Goal: Task Accomplishment & Management: Manage account settings

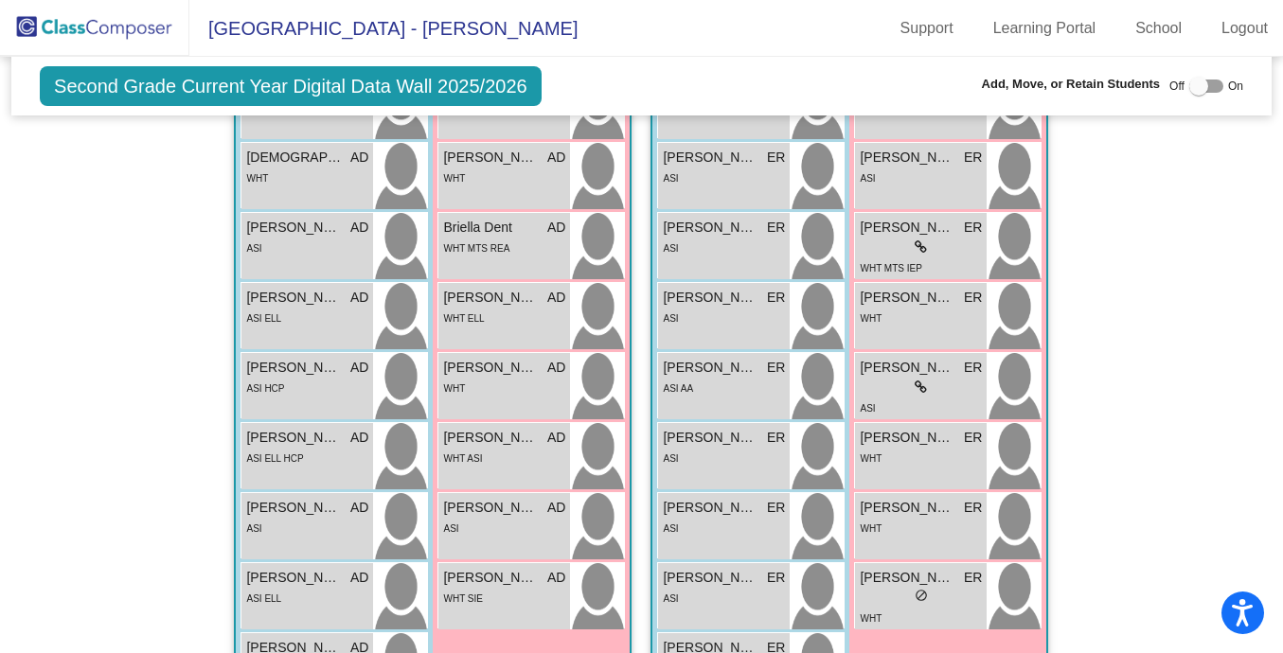
scroll to position [138, 0]
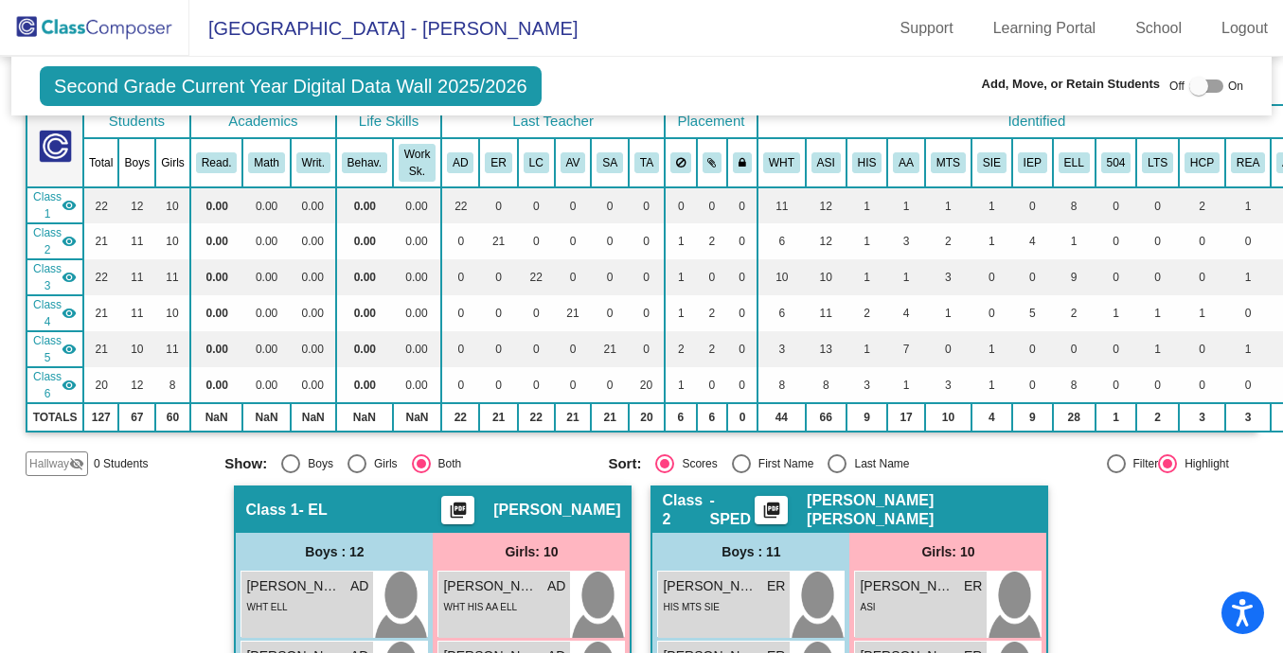
click at [77, 33] on img at bounding box center [94, 28] width 189 height 56
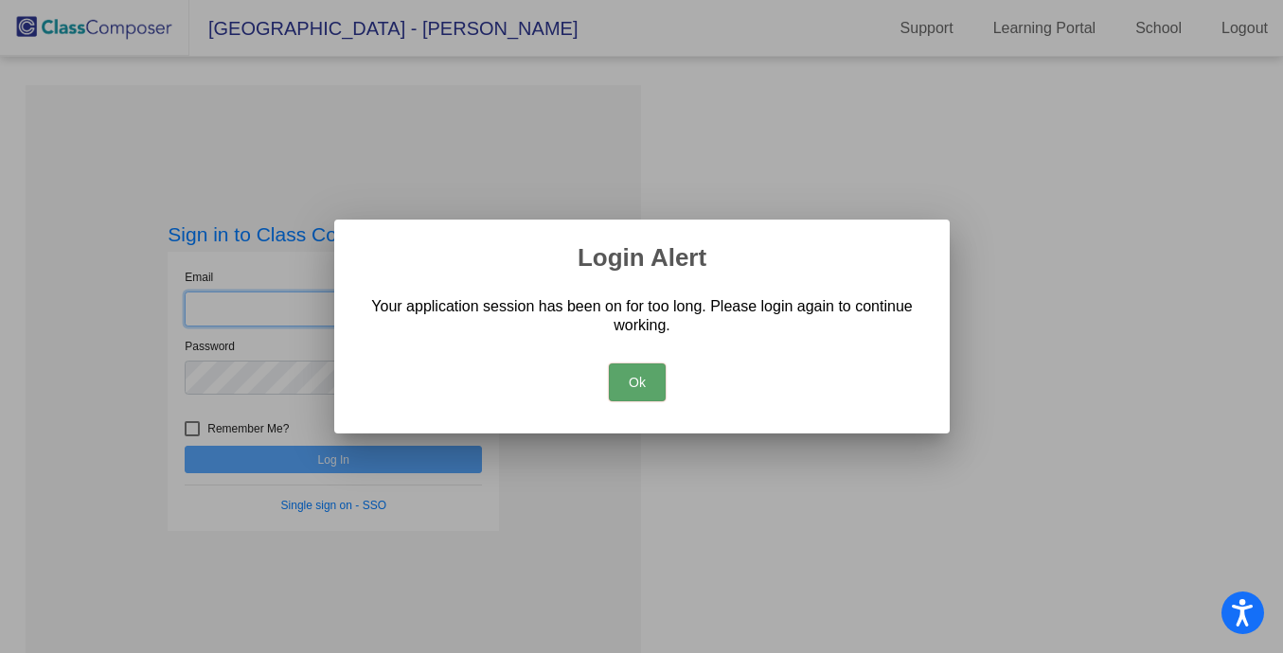
type input "[PERSON_NAME][EMAIL_ADDRESS][PERSON_NAME][DOMAIN_NAME]"
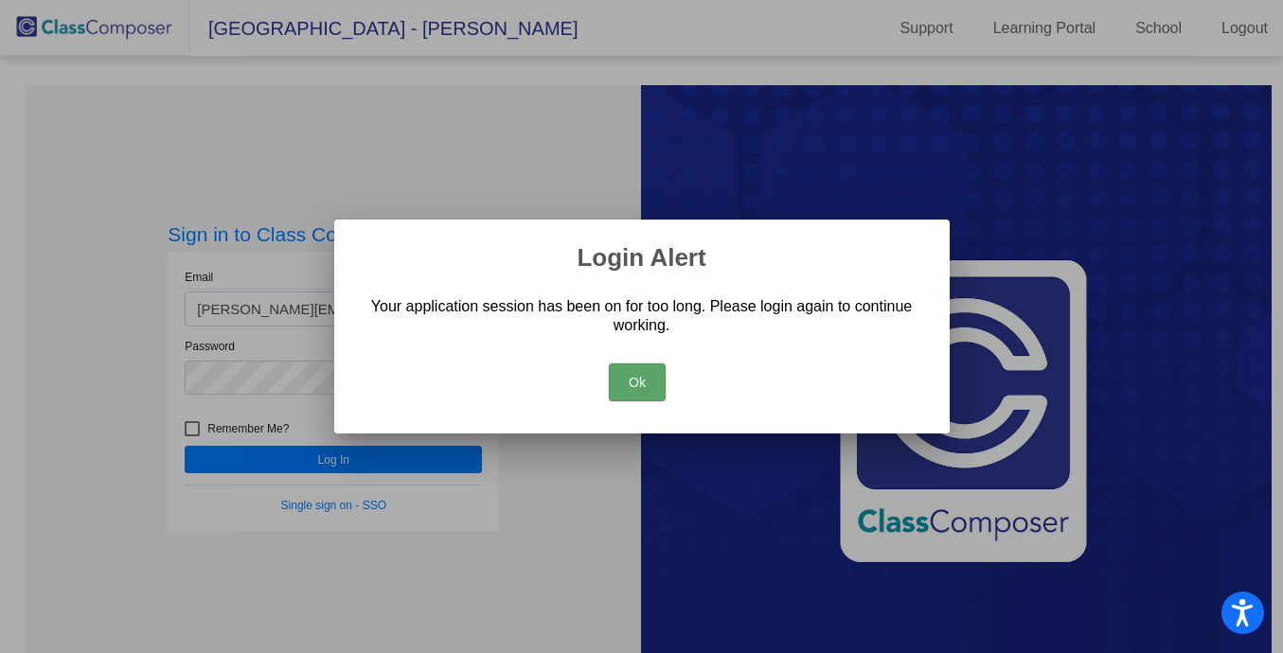
click at [644, 398] on button "Ok" at bounding box center [637, 383] width 57 height 38
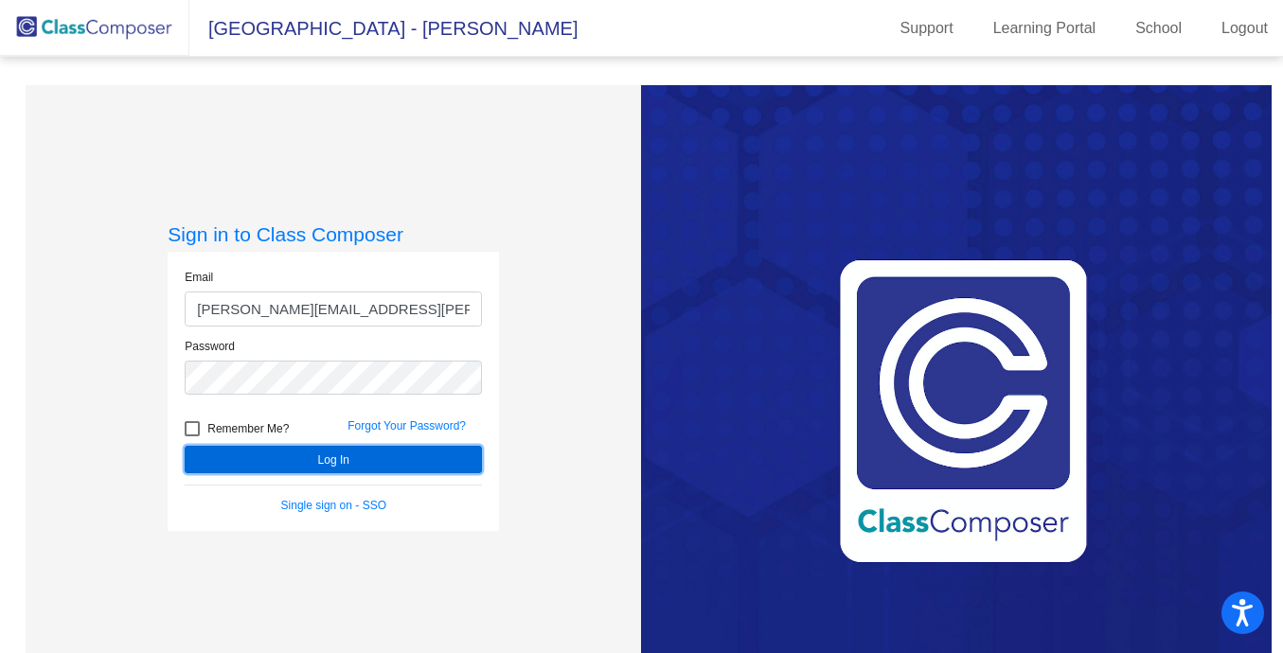
click at [339, 464] on button "Log In" at bounding box center [333, 459] width 297 height 27
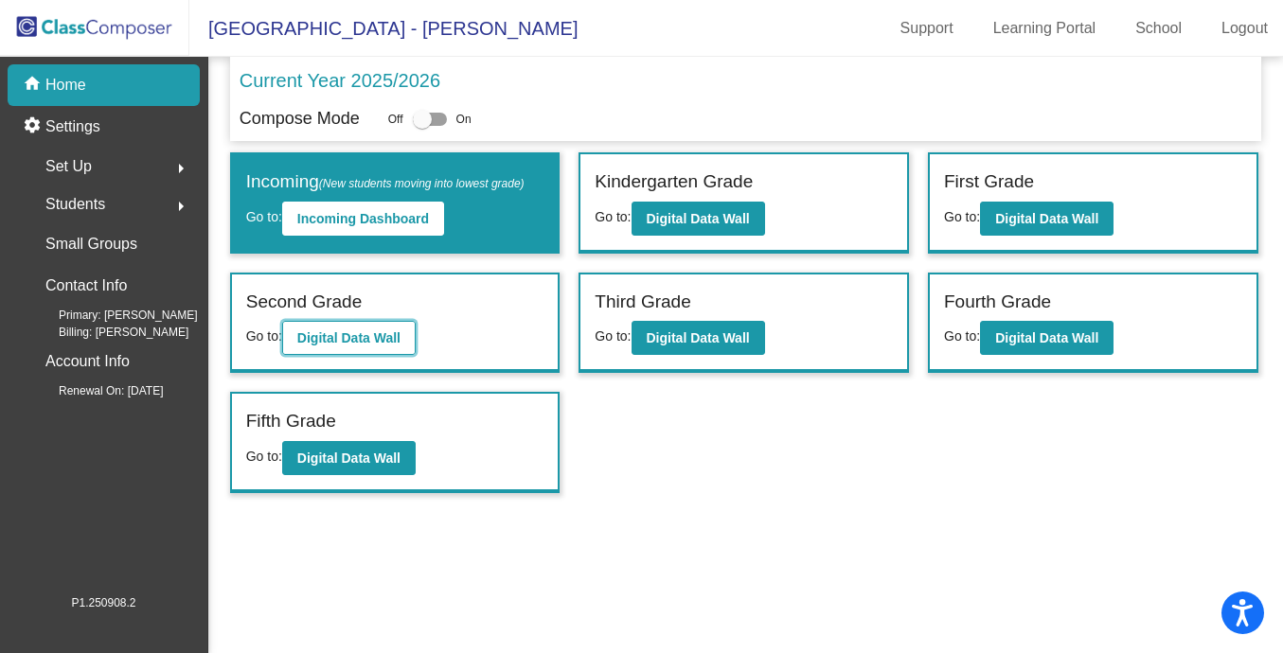
click at [376, 343] on b "Digital Data Wall" at bounding box center [348, 338] width 103 height 15
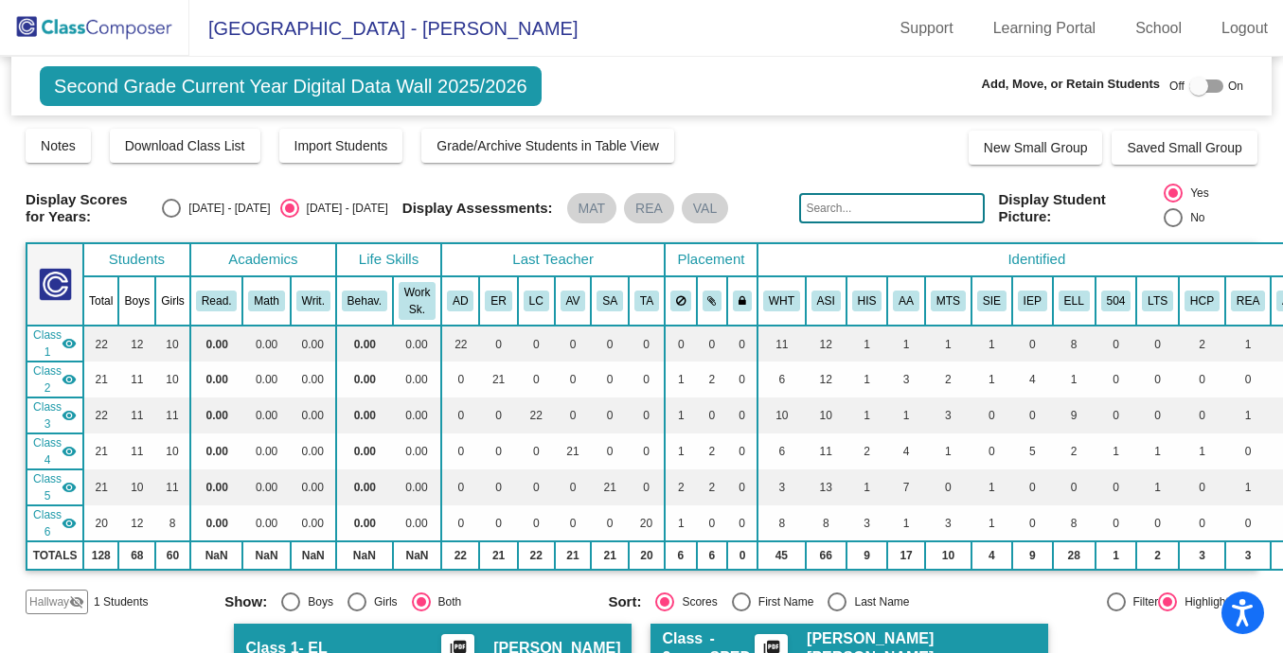
click at [69, 412] on mat-icon "visibility" at bounding box center [69, 415] width 15 height 15
click at [76, 596] on mat-icon "visibility_off" at bounding box center [76, 602] width 15 height 15
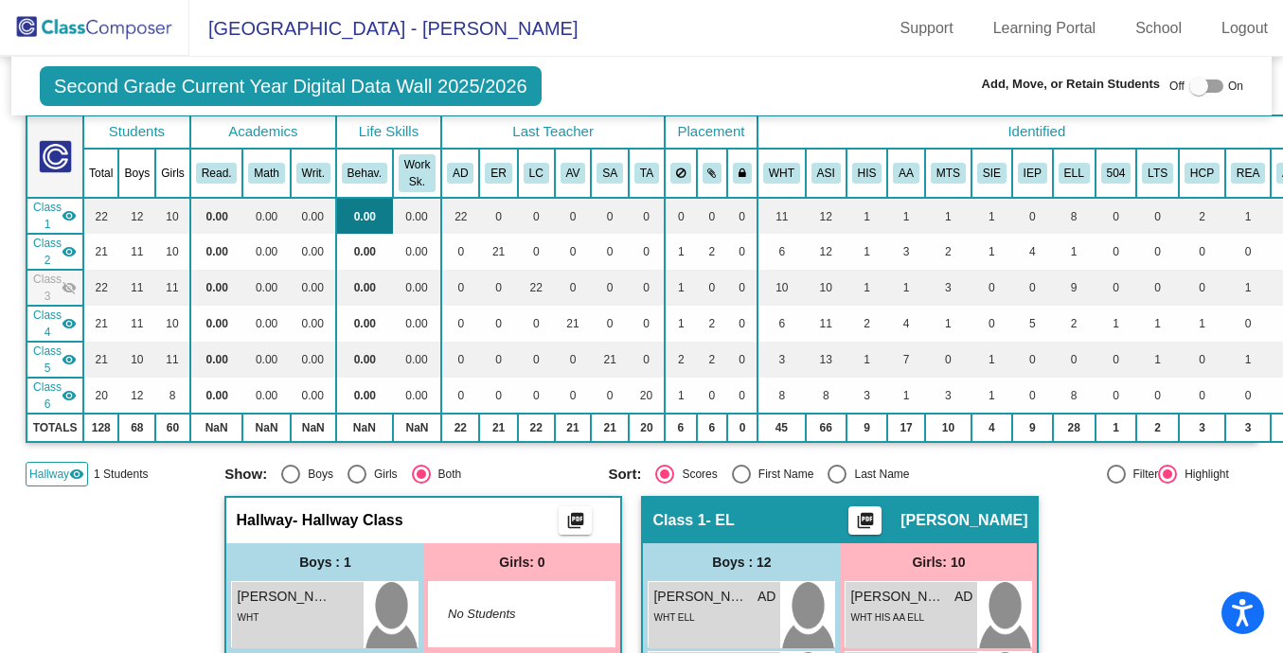
scroll to position [148, 0]
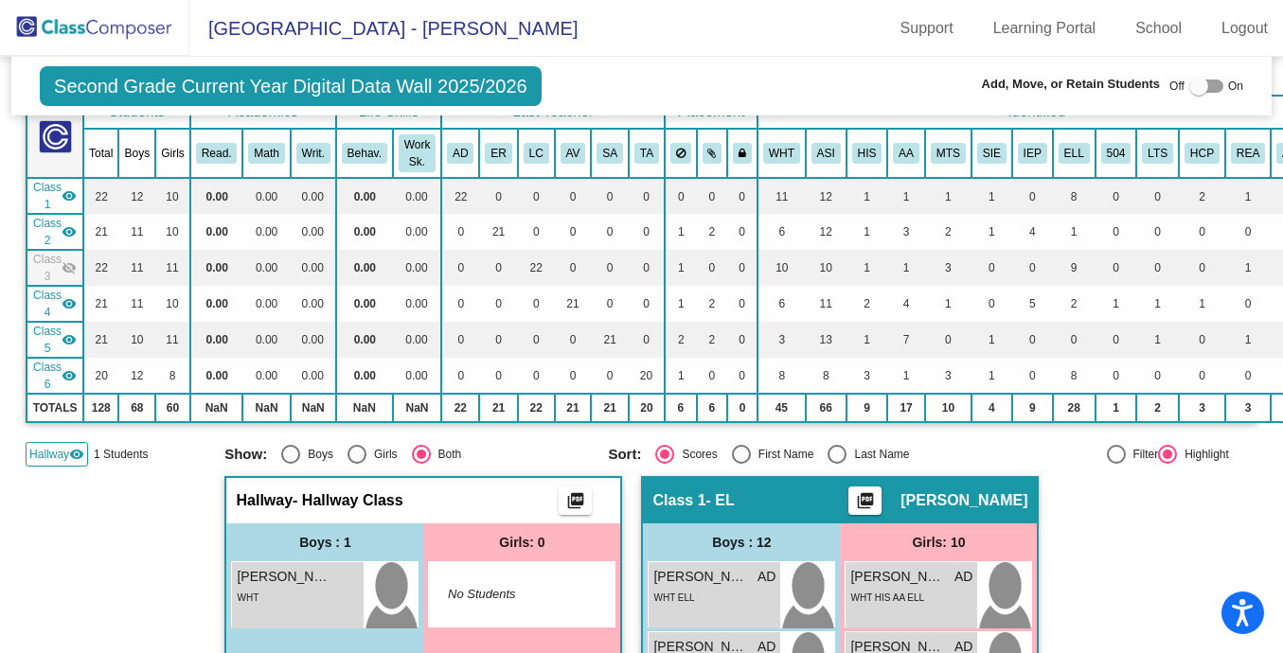
click at [67, 194] on mat-icon "visibility" at bounding box center [69, 195] width 15 height 15
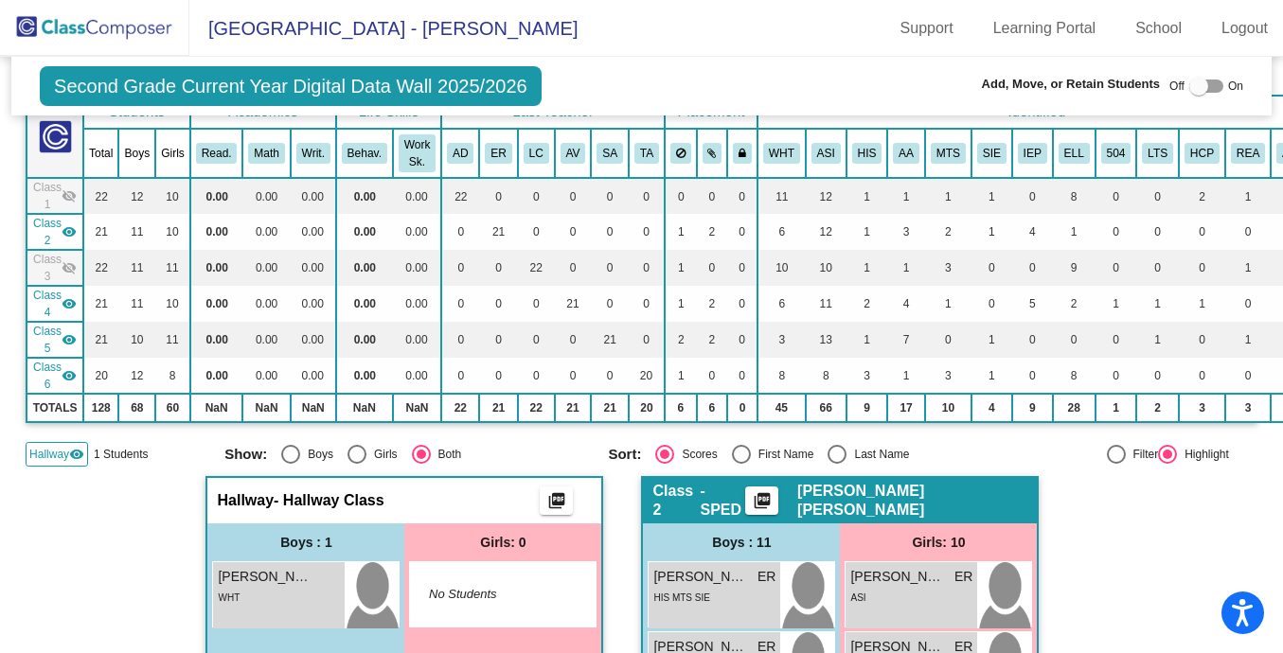
click at [69, 230] on mat-icon "visibility" at bounding box center [69, 231] width 15 height 15
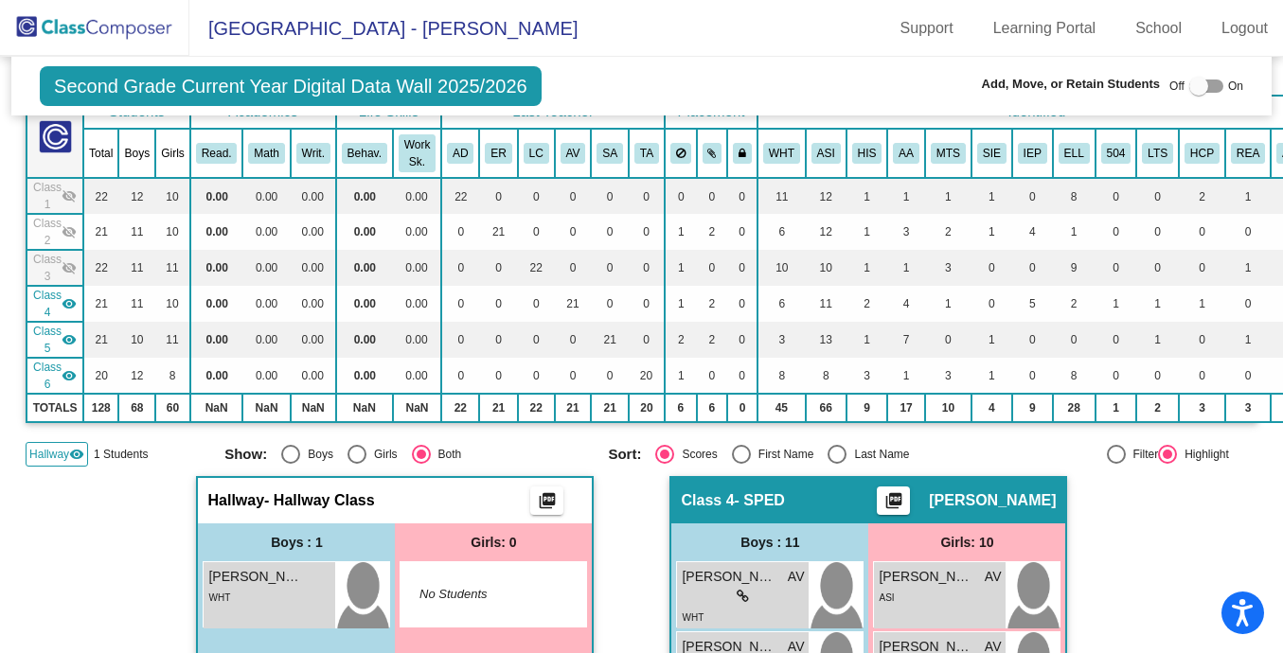
click at [66, 309] on mat-icon "visibility" at bounding box center [69, 303] width 15 height 15
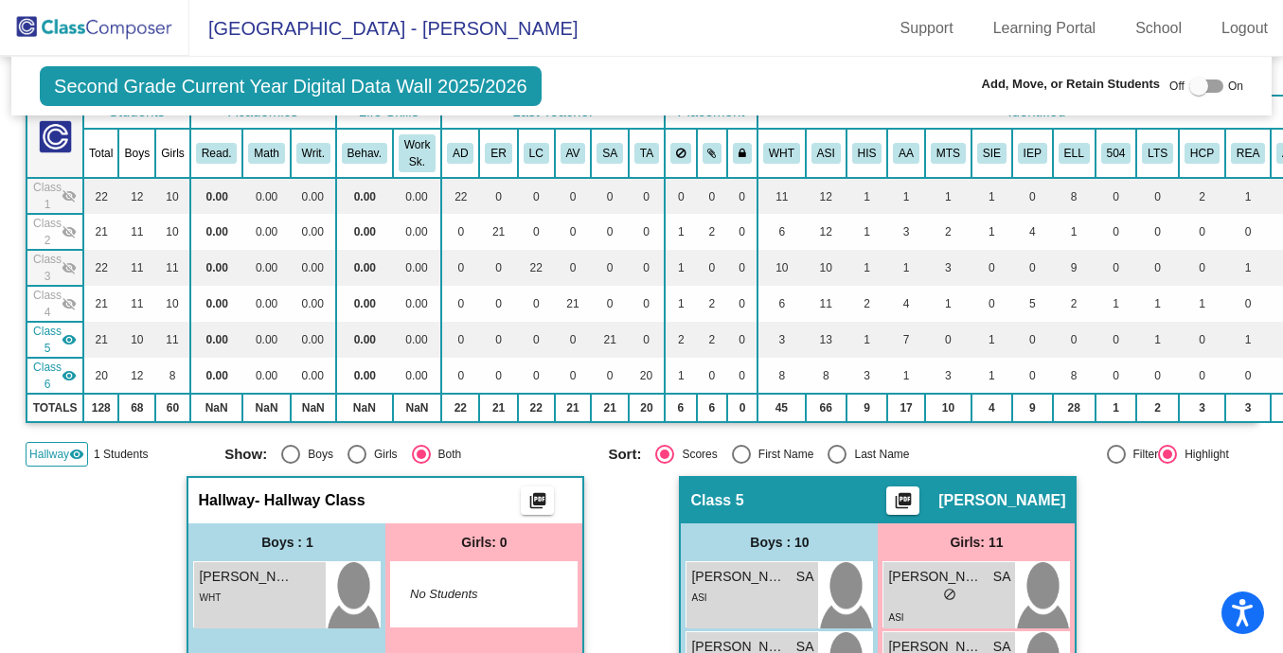
click at [74, 336] on mat-icon "visibility" at bounding box center [69, 339] width 15 height 15
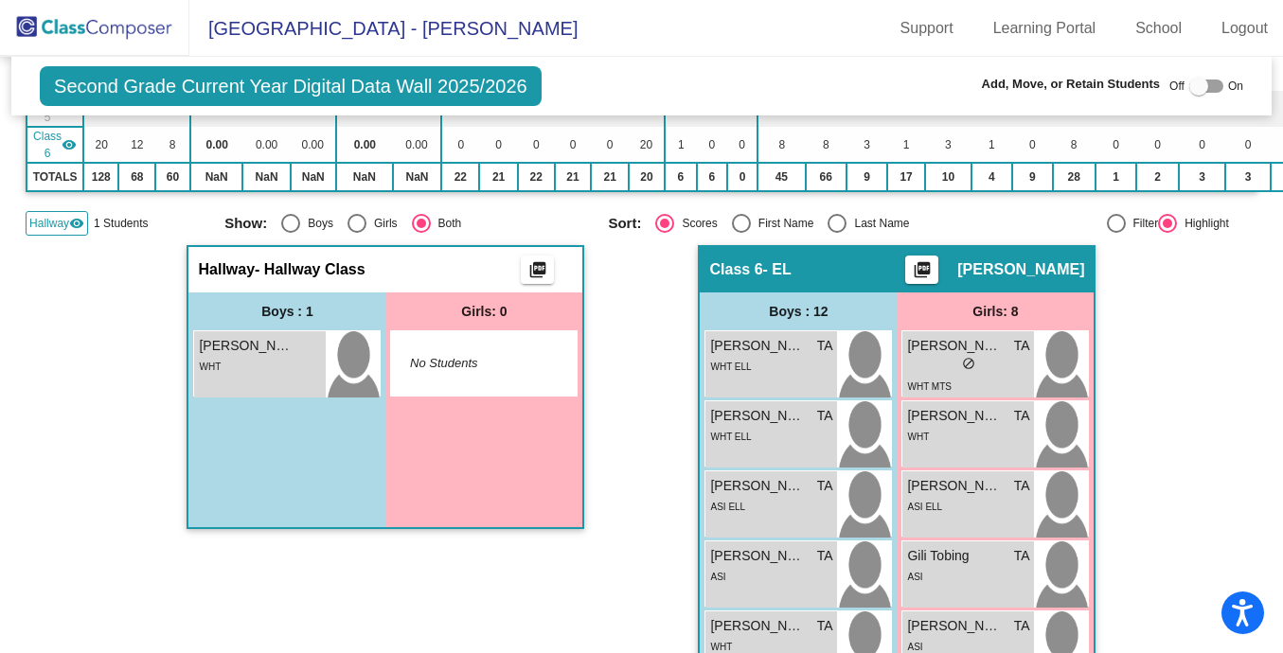
scroll to position [393, 0]
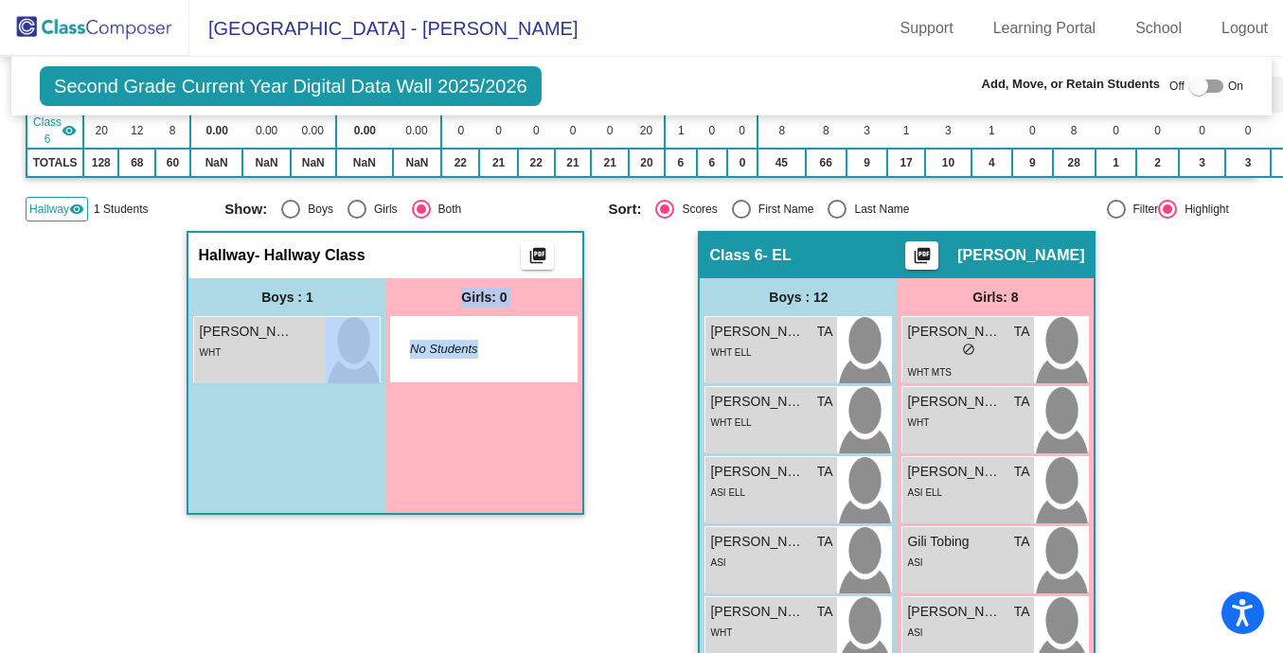
drag, startPoint x: 276, startPoint y: 373, endPoint x: 432, endPoint y: 480, distance: 189.4
click at [432, 480] on div "Boys : 1 [PERSON_NAME] lock do_not_disturb_alt WHT Girls: 0 No Students" at bounding box center [385, 395] width 394 height 235
click at [432, 480] on div "Girls: 0 No Students" at bounding box center [483, 395] width 197 height 235
click at [1190, 90] on div at bounding box center [1199, 86] width 19 height 19
checkbox input "true"
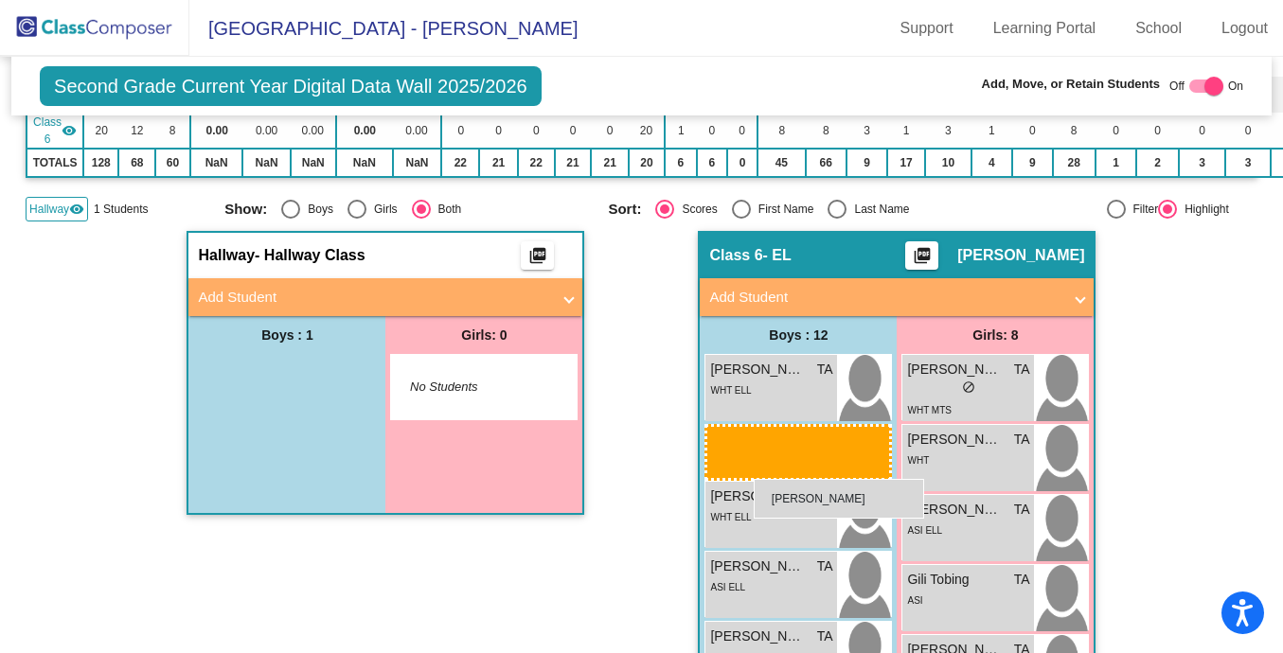
drag, startPoint x: 227, startPoint y: 381, endPoint x: 750, endPoint y: 477, distance: 531.6
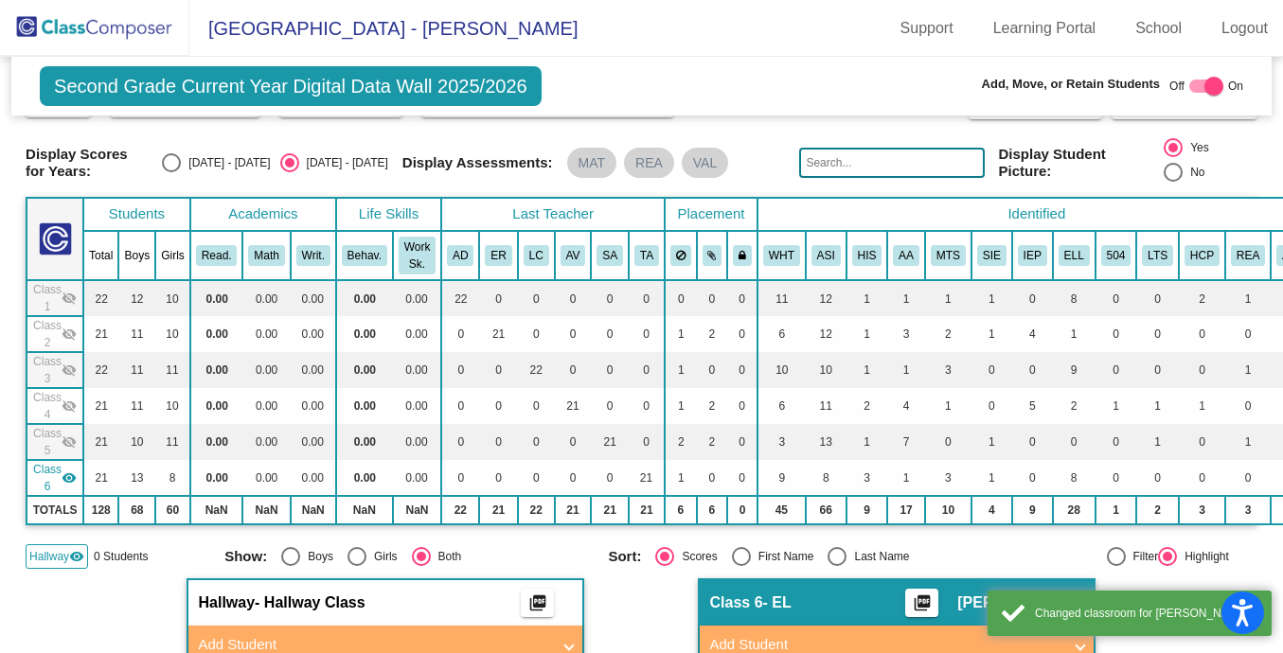
scroll to position [0, 0]
